Goal: Find specific page/section: Locate item on page

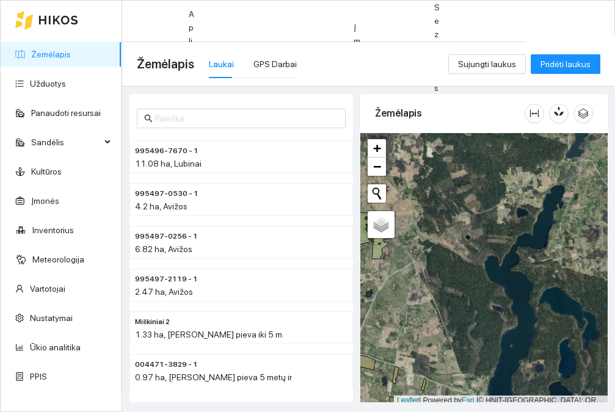
scroll to position [4, 0]
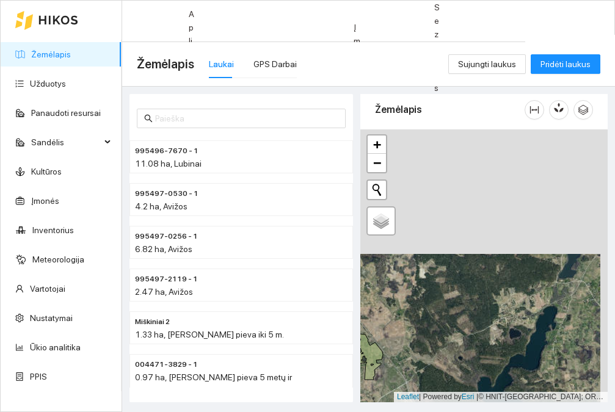
drag, startPoint x: 483, startPoint y: 216, endPoint x: 472, endPoint y: 340, distance: 125.1
click at [473, 342] on div "+ − Nieko nerasta. Bandykite dar kartą. Žemėlapis Palydovas Leaflet | Powered b…" at bounding box center [484, 266] width 247 height 273
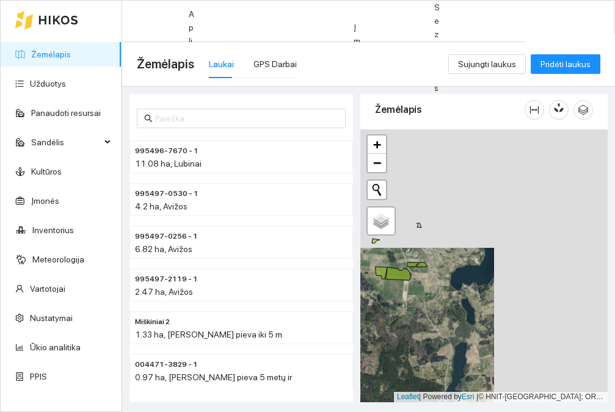
drag, startPoint x: 468, startPoint y: 219, endPoint x: 357, endPoint y: 335, distance: 160.8
click at [354, 338] on div "995496-7670 - 1 11.08 ha, Lubinai 995497-0530 - 1 4.2 ha, Avižos 995497-0256 - …" at bounding box center [365, 245] width 493 height 316
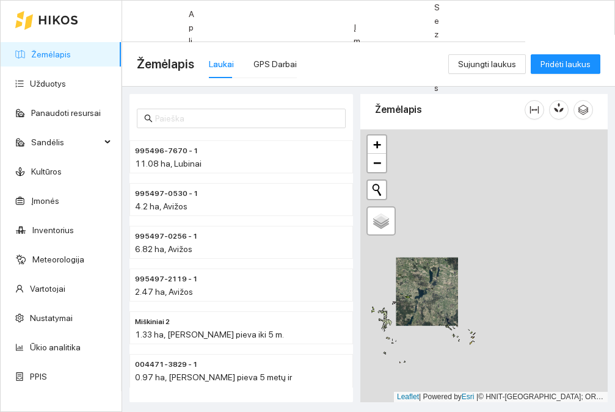
drag, startPoint x: 406, startPoint y: 301, endPoint x: 549, endPoint y: 244, distance: 153.9
click at [552, 241] on div "+ − Nieko nerasta. Bandykite dar kartą. Žemėlapis Palydovas Leaflet | Powered b…" at bounding box center [484, 266] width 247 height 273
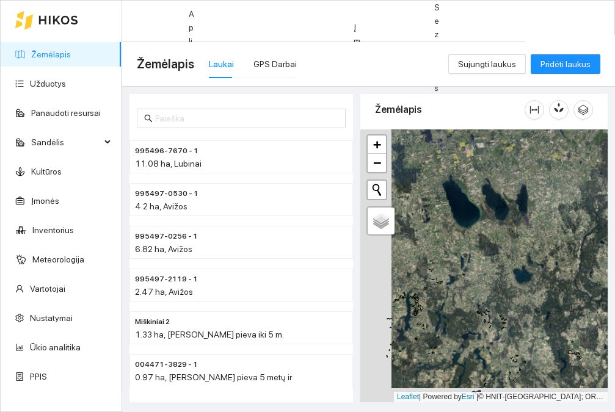
drag, startPoint x: 404, startPoint y: 312, endPoint x: 504, endPoint y: 273, distance: 107.0
click at [504, 273] on div "+ − Nieko nerasta. Bandykite dar kartą. Žemėlapis Palydovas Leaflet | Powered b…" at bounding box center [484, 266] width 247 height 273
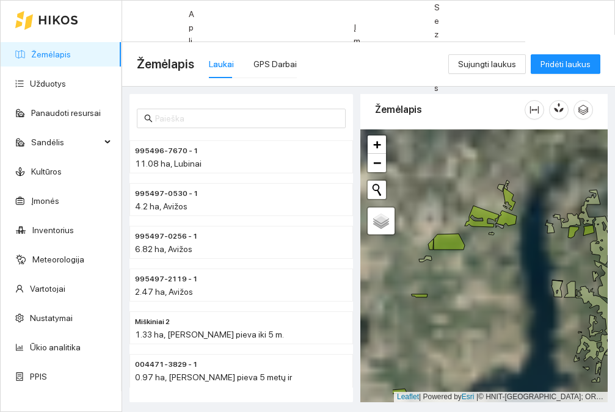
drag, startPoint x: 463, startPoint y: 236, endPoint x: 502, endPoint y: 247, distance: 40.0
click at [517, 254] on div "+ − Nieko nerasta. Bandykite dar kartą. Žemėlapis Palydovas Leaflet | Powered b…" at bounding box center [484, 266] width 247 height 273
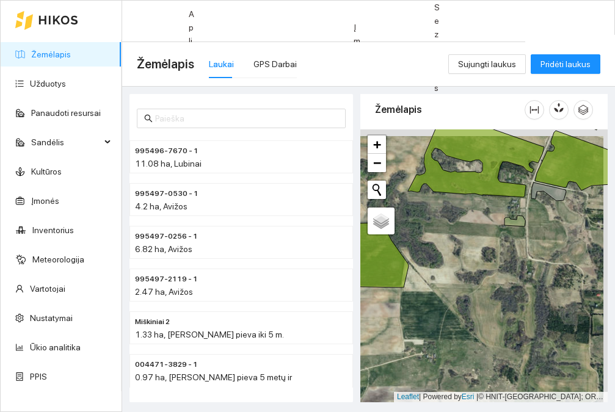
drag, startPoint x: 477, startPoint y: 208, endPoint x: 430, endPoint y: 280, distance: 86.6
click at [430, 280] on div "+ − Nieko nerasta. Bandykite dar kartą. Žemėlapis Palydovas Leaflet | Powered b…" at bounding box center [484, 266] width 247 height 273
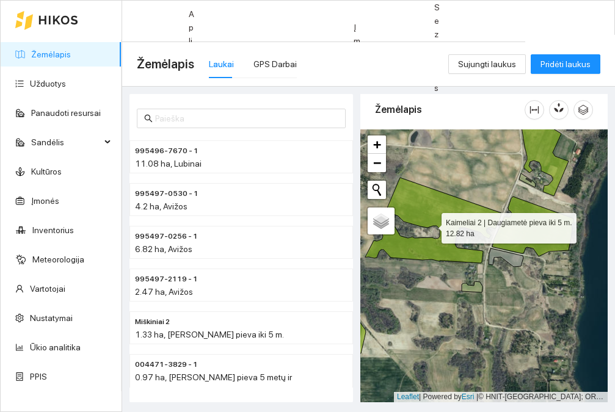
click at [452, 224] on icon at bounding box center [433, 221] width 136 height 86
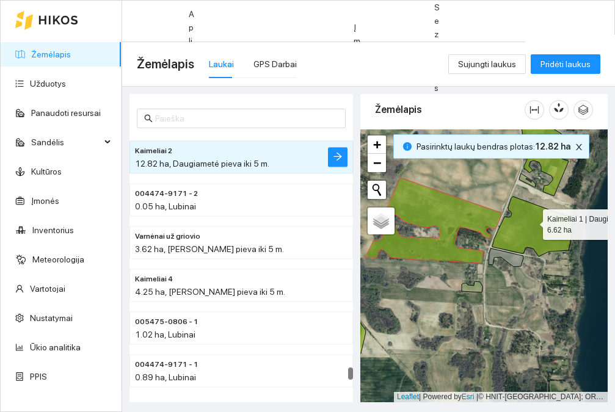
click at [532, 222] on icon at bounding box center [533, 227] width 81 height 60
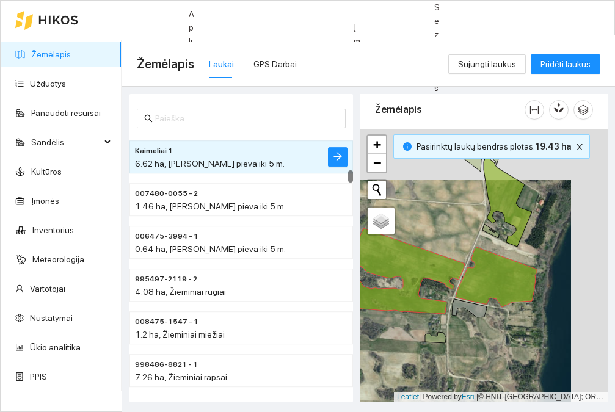
drag, startPoint x: 507, startPoint y: 185, endPoint x: 469, endPoint y: 238, distance: 64.8
click at [469, 238] on div "+ − Nieko nerasta. Bandykite dar kartą. Žemėlapis Palydovas Leaflet | Powered b…" at bounding box center [484, 266] width 247 height 273
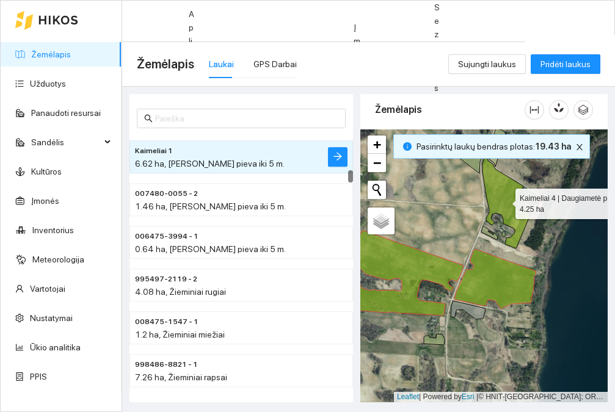
click at [516, 218] on icon at bounding box center [507, 203] width 48 height 92
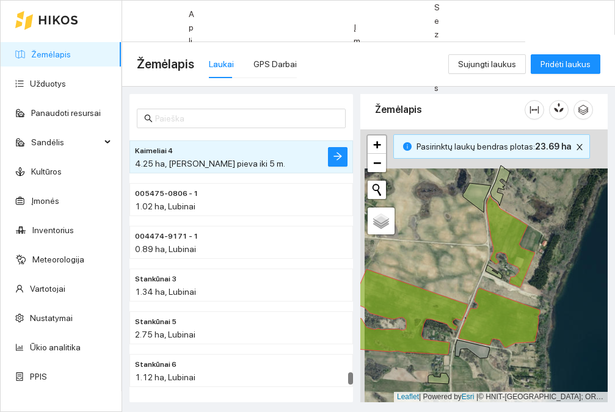
drag, startPoint x: 463, startPoint y: 227, endPoint x: 466, endPoint y: 247, distance: 19.9
click at [464, 252] on div "+ − Nieko nerasta. Bandykite dar kartą. Žemėlapis Palydovas Leaflet | Powered b…" at bounding box center [484, 266] width 247 height 273
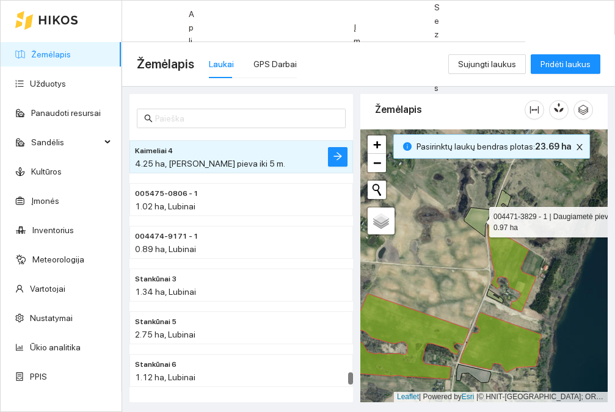
click at [472, 218] on icon at bounding box center [478, 222] width 28 height 29
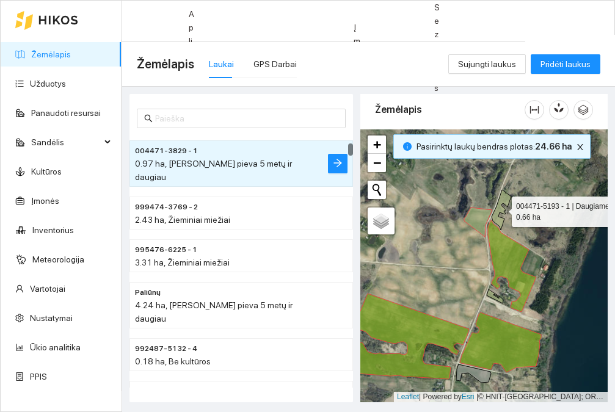
click at [505, 200] on icon at bounding box center [502, 210] width 20 height 40
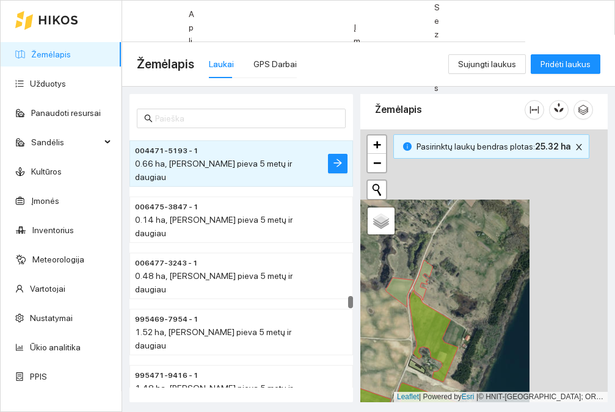
drag, startPoint x: 546, startPoint y: 206, endPoint x: 466, endPoint y: 279, distance: 108.6
click at [466, 279] on div "+ − Nieko nerasta. Bandykite dar kartą. Žemėlapis Palydovas Leaflet | Powered b…" at bounding box center [484, 266] width 247 height 273
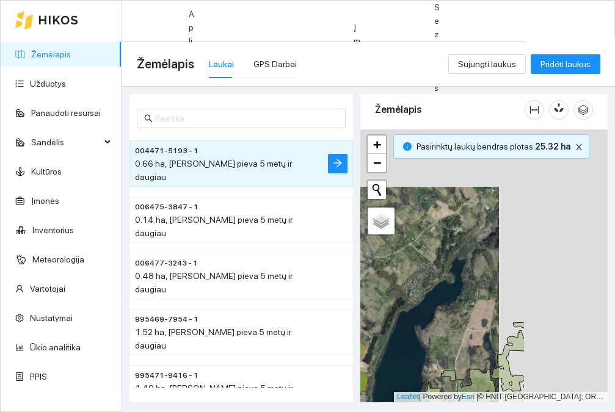
drag, startPoint x: 505, startPoint y: 222, endPoint x: 397, endPoint y: 279, distance: 123.0
click at [397, 279] on div "+ − Nieko nerasta. Bandykite dar kartą. Žemėlapis Palydovas Leaflet | Powered b…" at bounding box center [484, 266] width 247 height 273
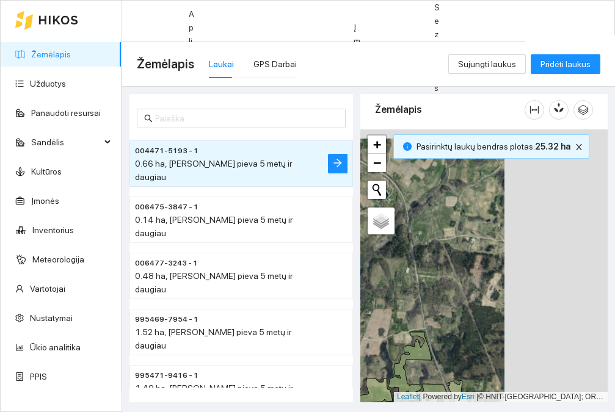
drag, startPoint x: 496, startPoint y: 274, endPoint x: 390, endPoint y: 283, distance: 106.1
click at [390, 283] on div "+ − Nieko nerasta. Bandykite dar kartą. Žemėlapis Palydovas Leaflet | Powered b…" at bounding box center [484, 266] width 247 height 273
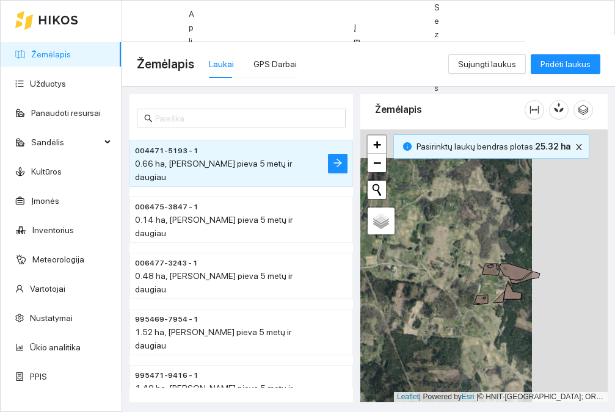
drag, startPoint x: 463, startPoint y: 276, endPoint x: 416, endPoint y: 305, distance: 55.6
click at [378, 303] on div "+ − Nieko nerasta. Bandykite dar kartą. Žemėlapis Palydovas Leaflet | Powered b…" at bounding box center [484, 266] width 247 height 273
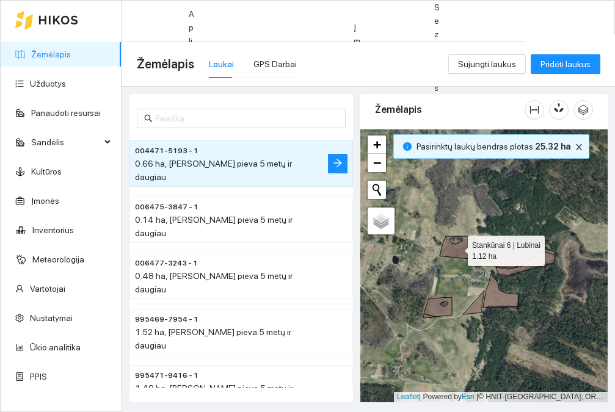
click at [460, 258] on icon at bounding box center [457, 247] width 35 height 23
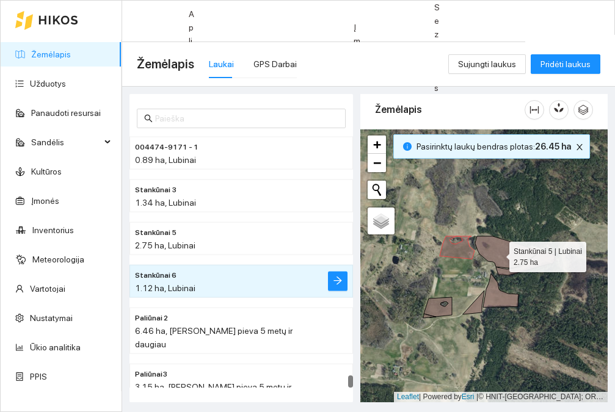
drag, startPoint x: 499, startPoint y: 254, endPoint x: 505, endPoint y: 262, distance: 9.5
click at [499, 254] on icon at bounding box center [507, 252] width 65 height 32
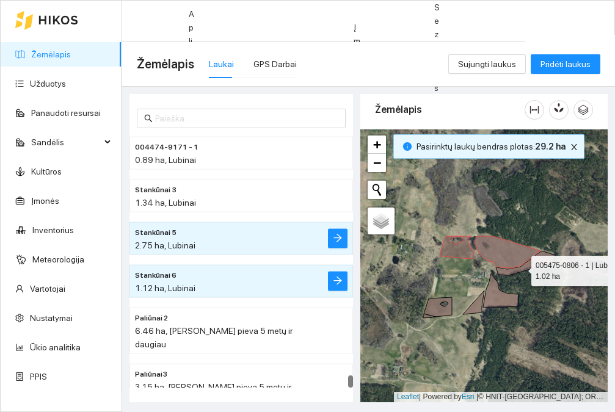
click at [521, 268] on icon at bounding box center [525, 263] width 59 height 24
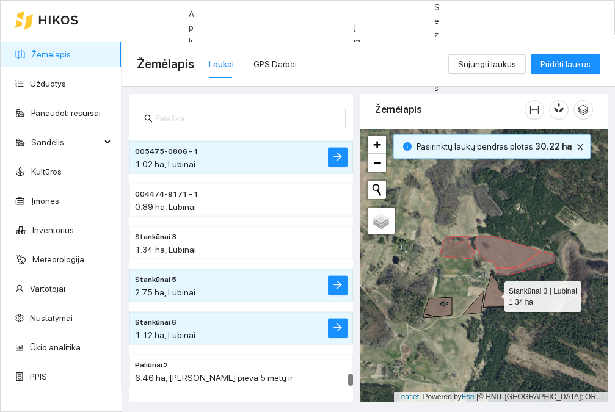
click at [494, 295] on icon at bounding box center [500, 291] width 35 height 34
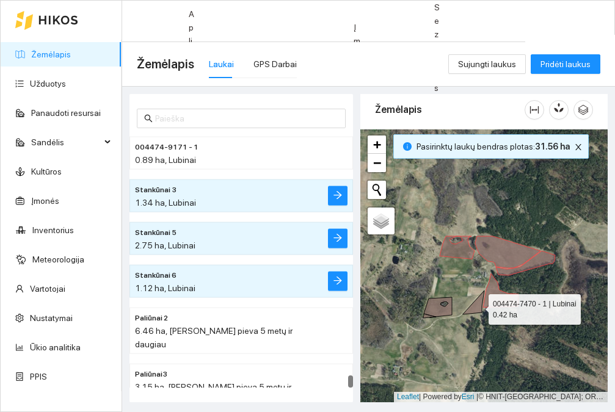
click at [477, 307] on icon at bounding box center [473, 303] width 21 height 24
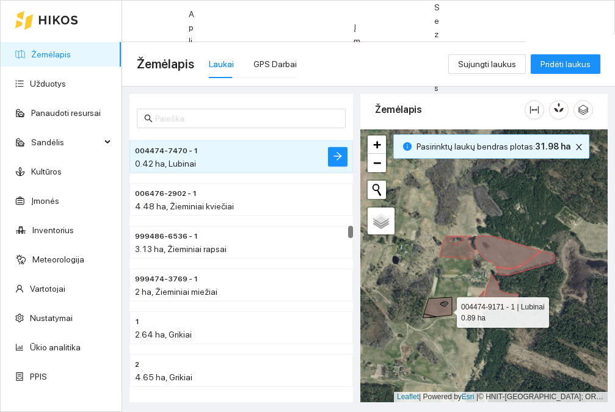
click at [446, 310] on icon at bounding box center [438, 308] width 28 height 20
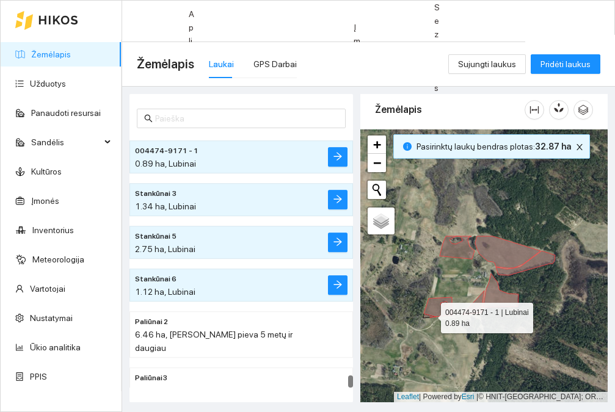
click at [430, 315] on icon at bounding box center [438, 308] width 28 height 20
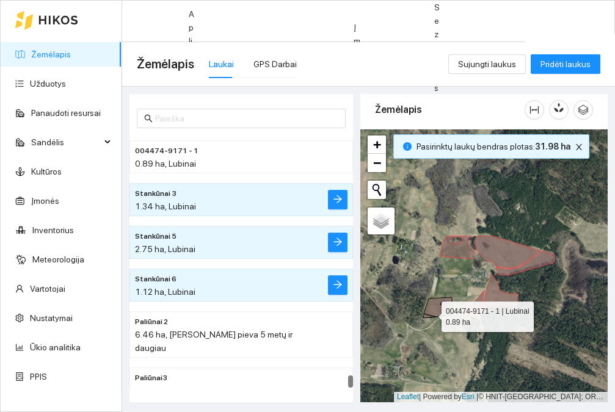
click at [431, 314] on icon at bounding box center [438, 308] width 28 height 20
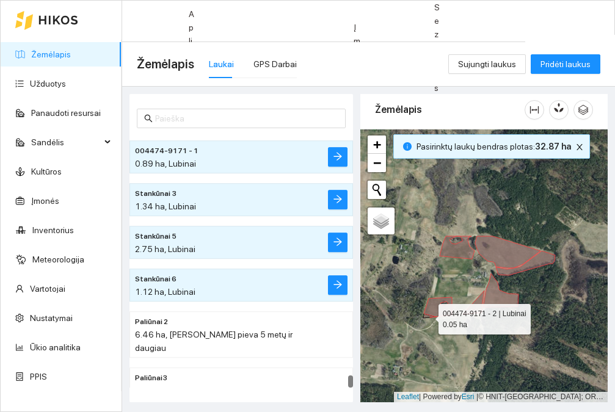
click at [428, 317] on icon at bounding box center [429, 316] width 13 height 4
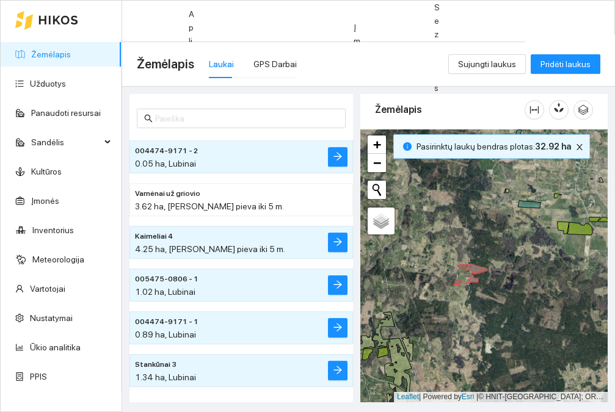
drag, startPoint x: 431, startPoint y: 275, endPoint x: 543, endPoint y: 251, distance: 114.9
click at [543, 251] on div "+ − Nieko nerasta. Bandykite dar kartą. Žemėlapis Palydovas Leaflet | Powered b…" at bounding box center [484, 266] width 247 height 273
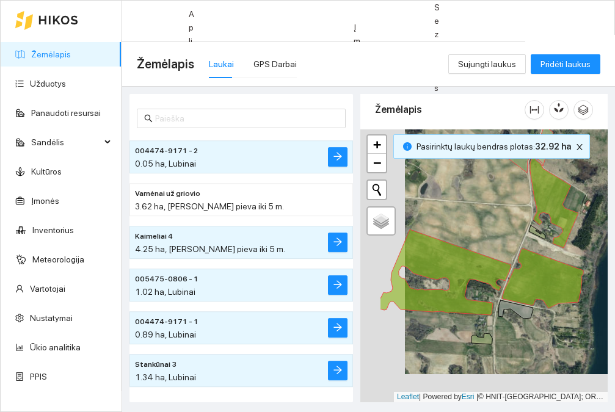
drag, startPoint x: 387, startPoint y: 315, endPoint x: 431, endPoint y: 287, distance: 52.7
click at [431, 287] on div "+ − Nieko nerasta. Bandykite dar kartą. Žemėlapis Palydovas Leaflet | Powered b…" at bounding box center [484, 266] width 247 height 273
